Goal: Information Seeking & Learning: Learn about a topic

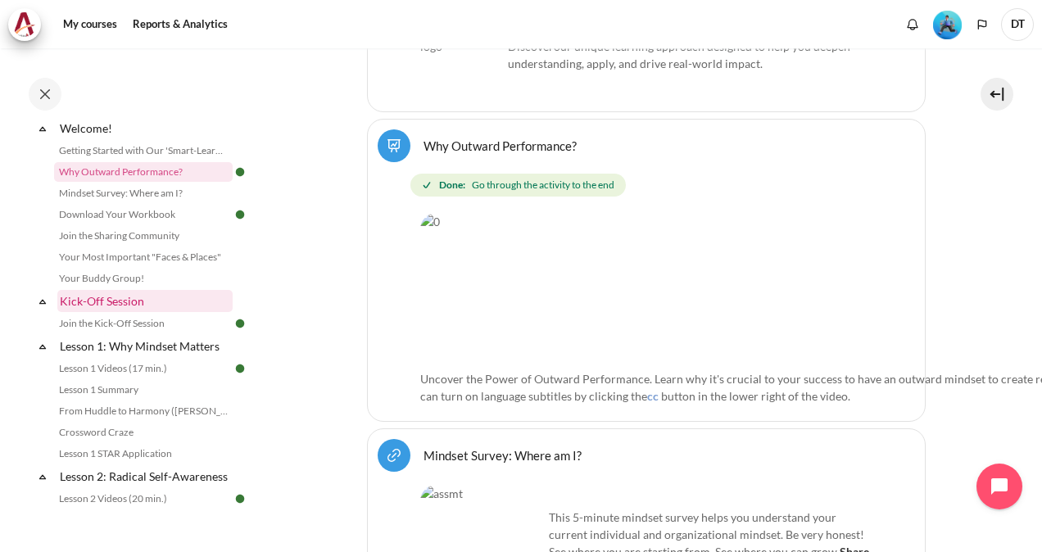
scroll to position [48, 0]
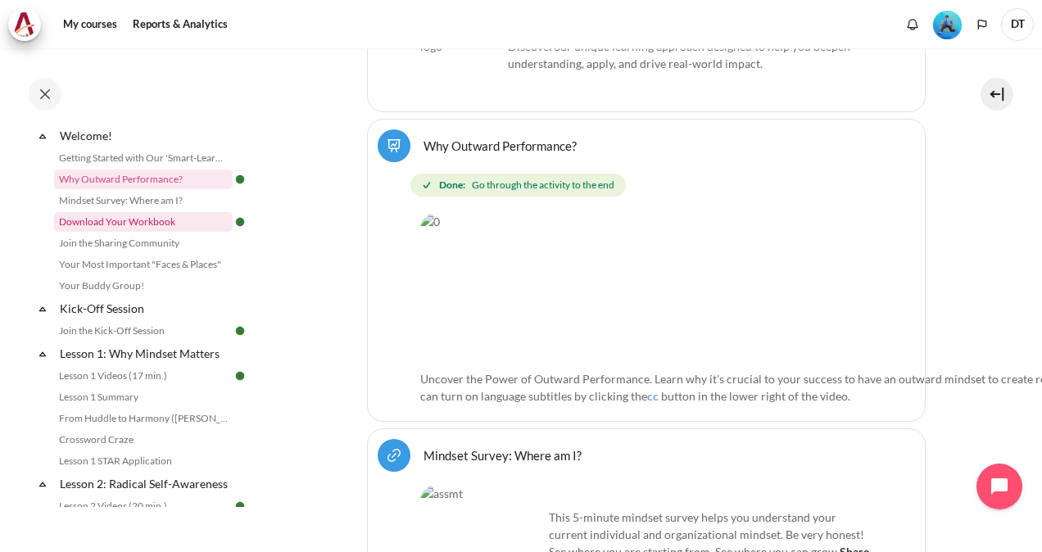
click at [167, 216] on link "Download Your Workbook" at bounding box center [143, 222] width 179 height 20
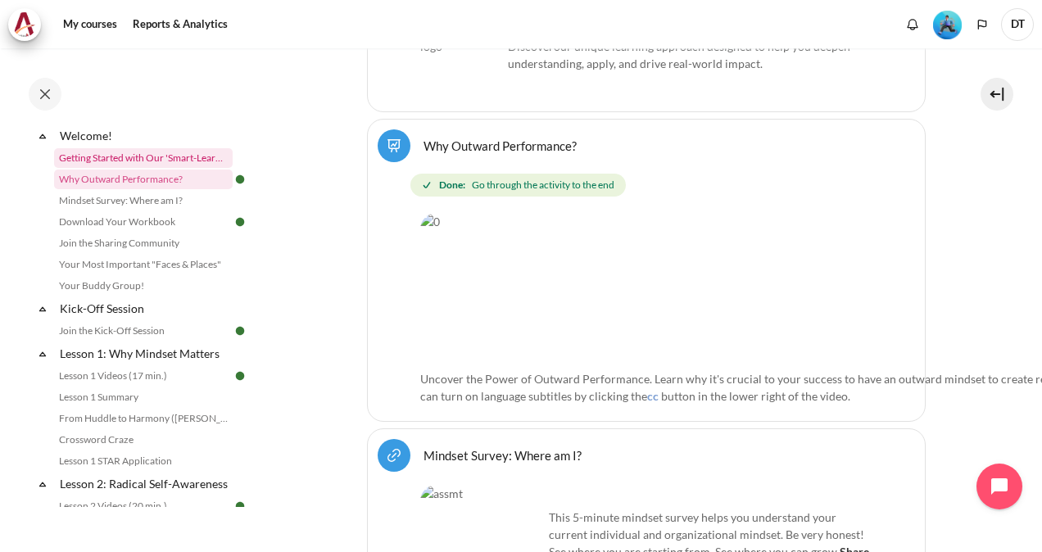
click at [131, 154] on link "Getting Started with Our 'Smart-Learning' Platform" at bounding box center [143, 158] width 179 height 20
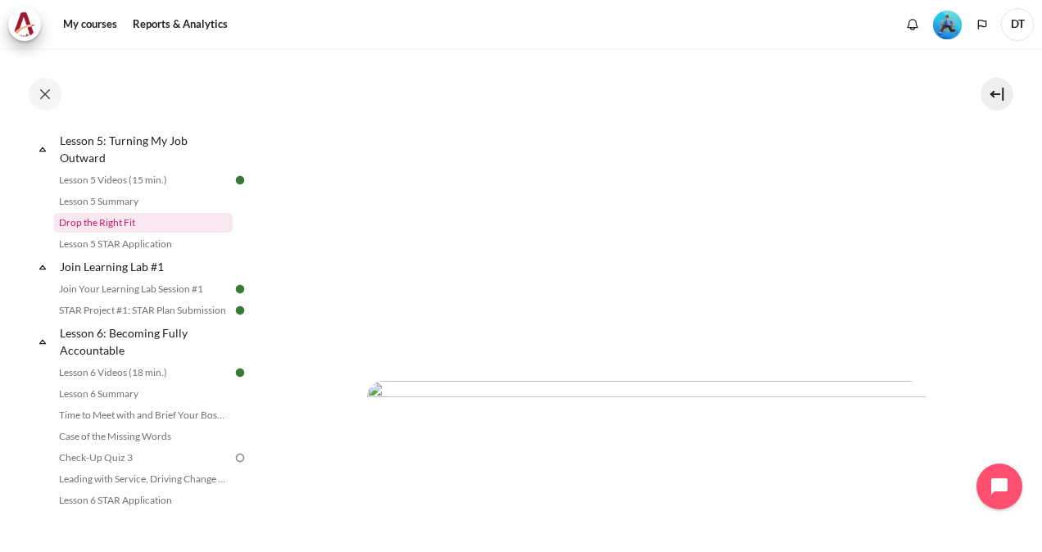
scroll to position [819, 0]
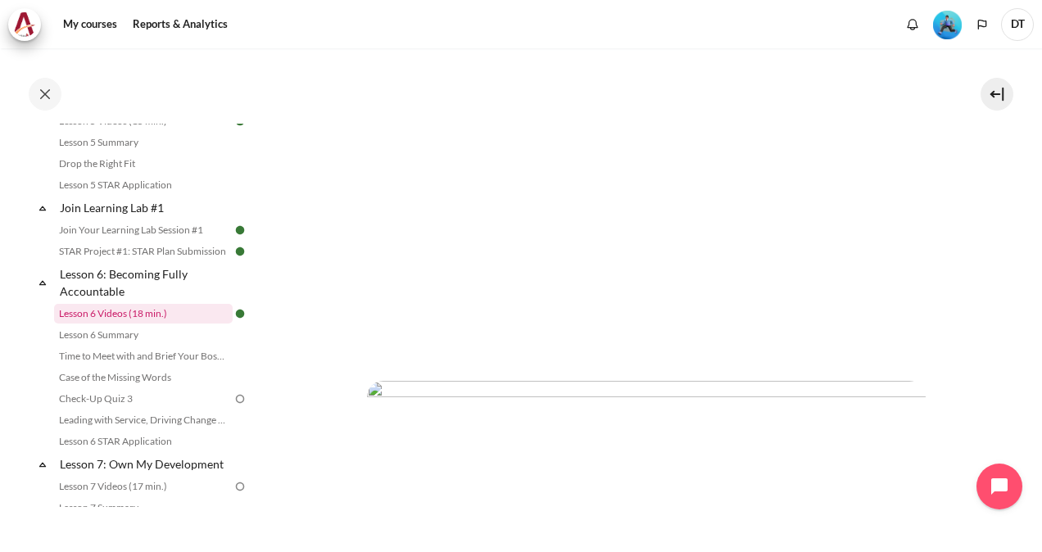
click at [143, 324] on link "Lesson 6 Videos (18 min.)" at bounding box center [143, 314] width 179 height 20
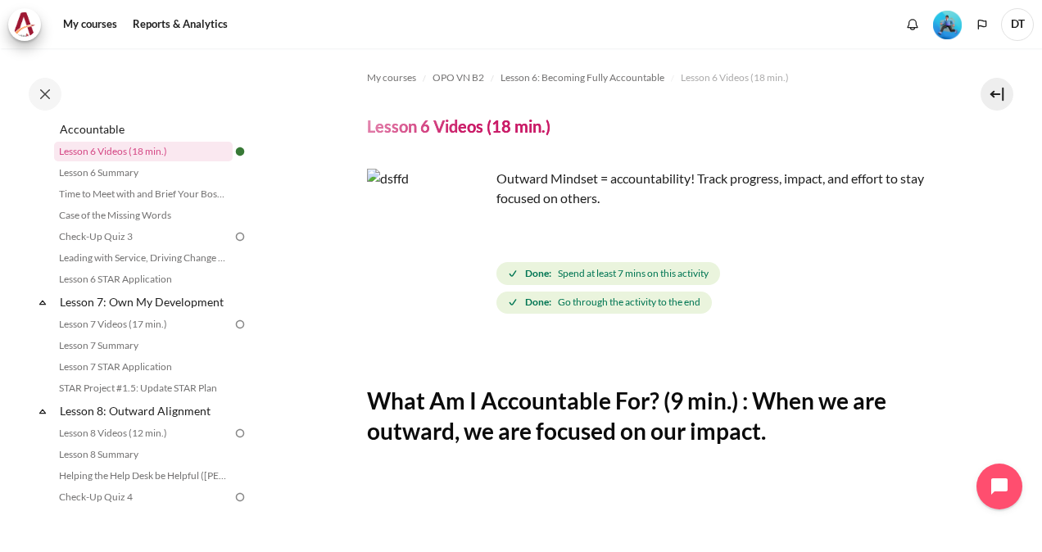
scroll to position [888, 0]
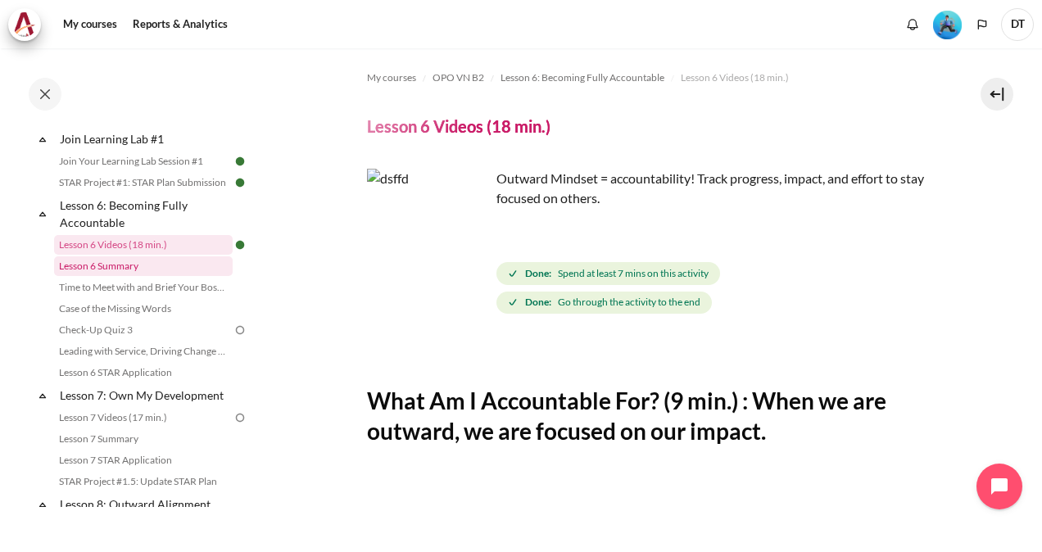
click at [109, 276] on link "Lesson 6 Summary" at bounding box center [143, 266] width 179 height 20
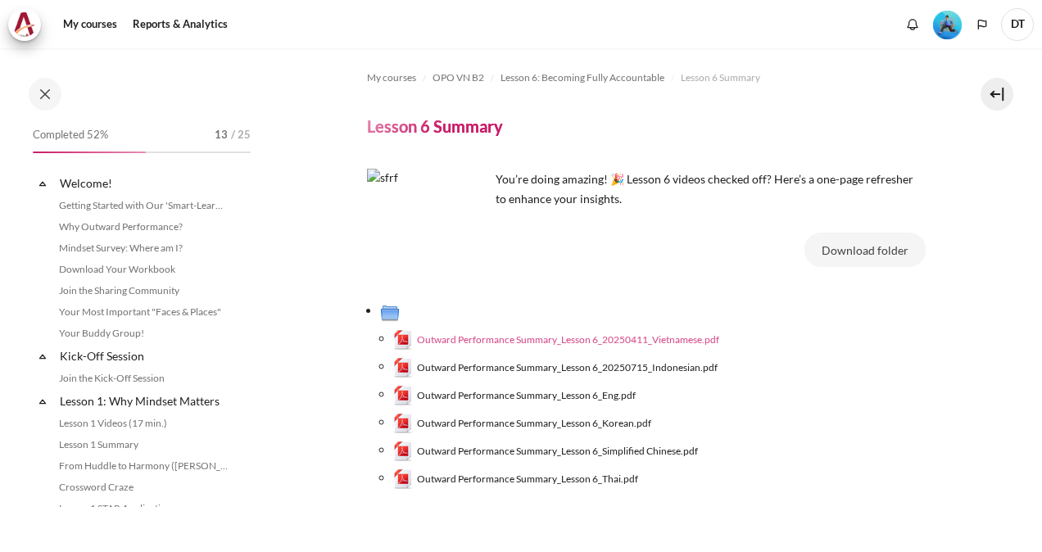
scroll to position [856, 0]
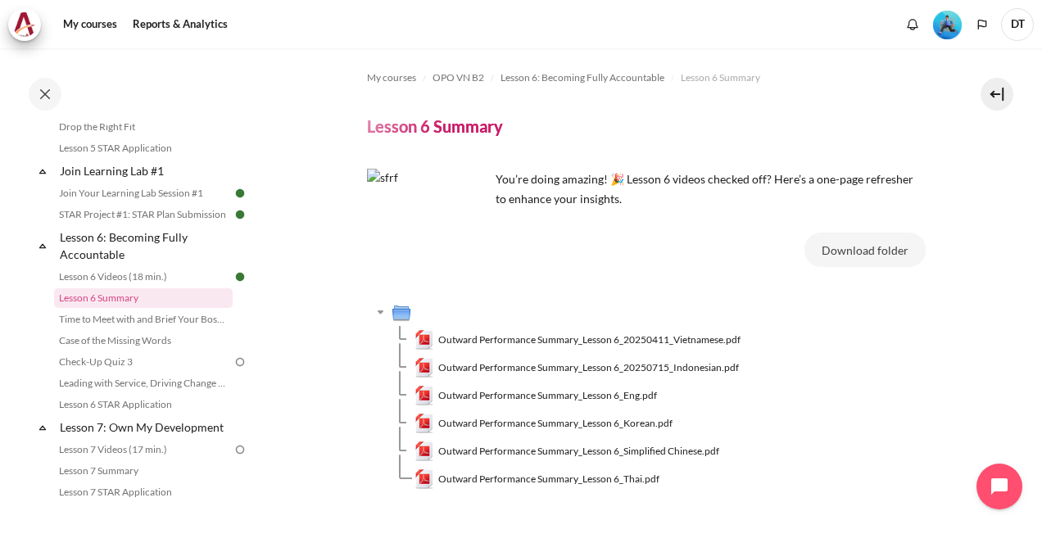
drag, startPoint x: 526, startPoint y: 338, endPoint x: 691, endPoint y: 315, distance: 166.4
click at [526, 338] on span "Outward Performance Summary_Lesson 6_20250411_Vietnamese.pdf" at bounding box center [589, 340] width 302 height 15
